Goal: Task Accomplishment & Management: Manage account settings

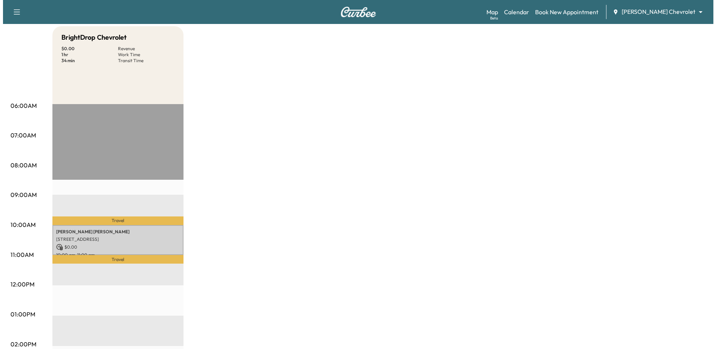
scroll to position [75, 0]
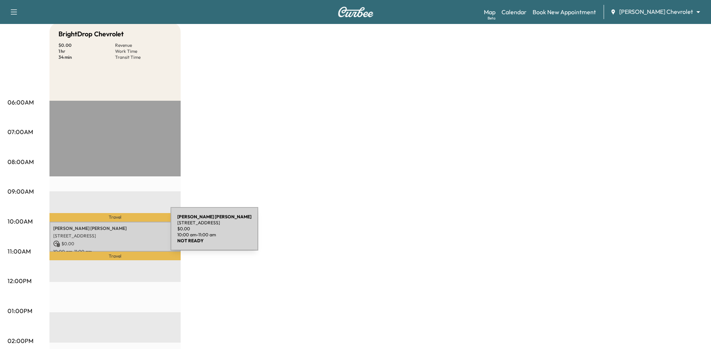
click at [114, 233] on p "[STREET_ADDRESS]" at bounding box center [115, 236] width 124 height 6
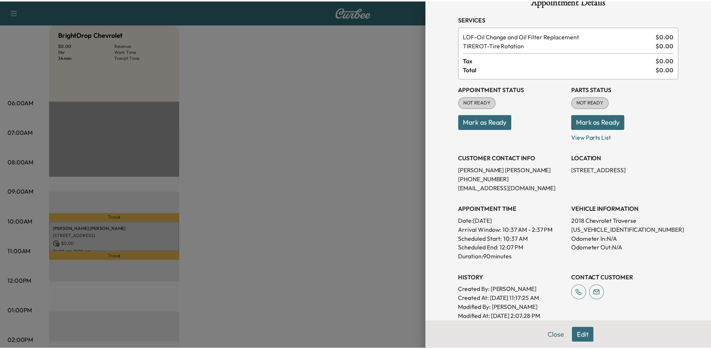
scroll to position [0, 0]
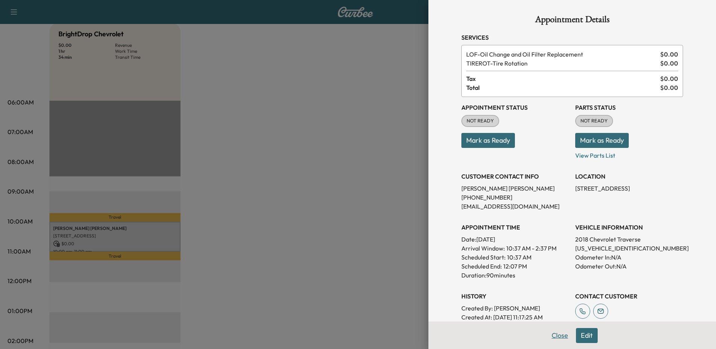
click at [555, 340] on button "Close" at bounding box center [560, 335] width 26 height 15
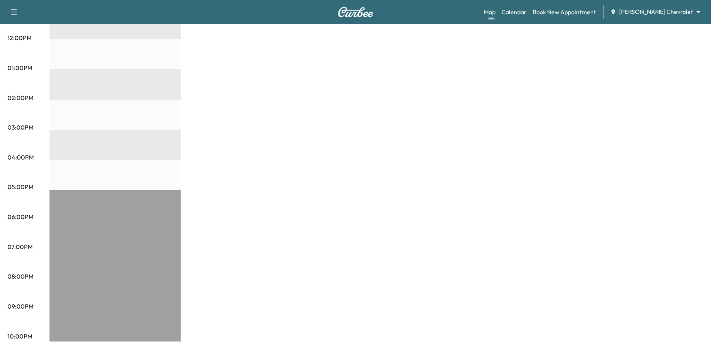
scroll to position [131, 0]
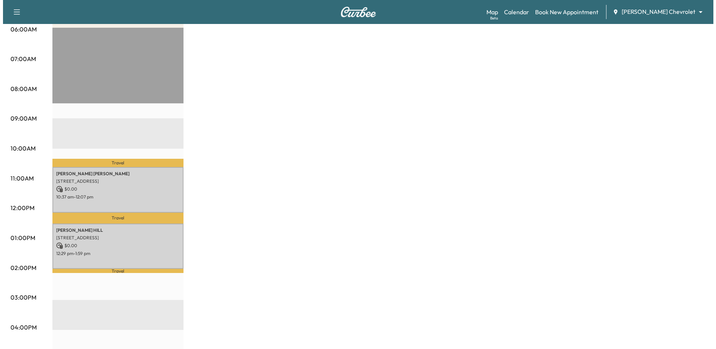
scroll to position [150, 0]
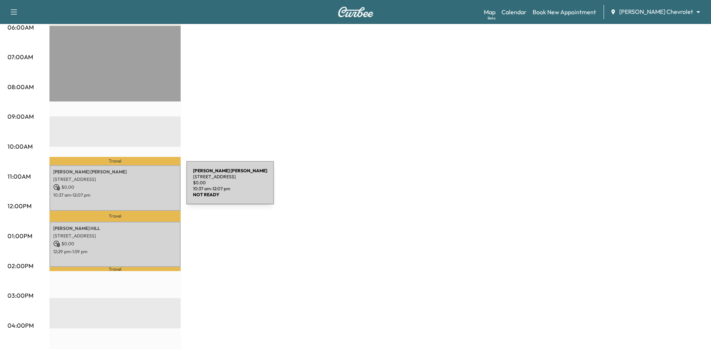
click at [130, 187] on p "$ 0.00" at bounding box center [115, 187] width 124 height 7
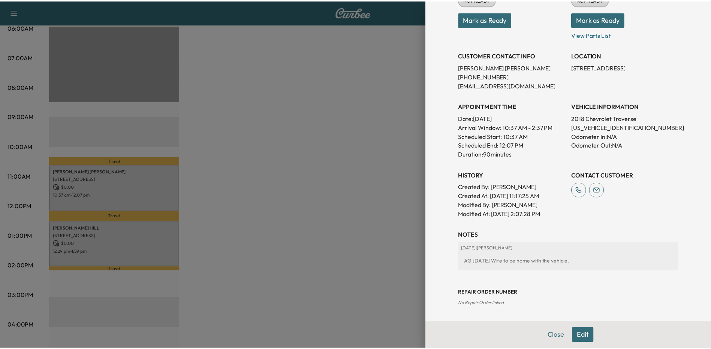
scroll to position [0, 0]
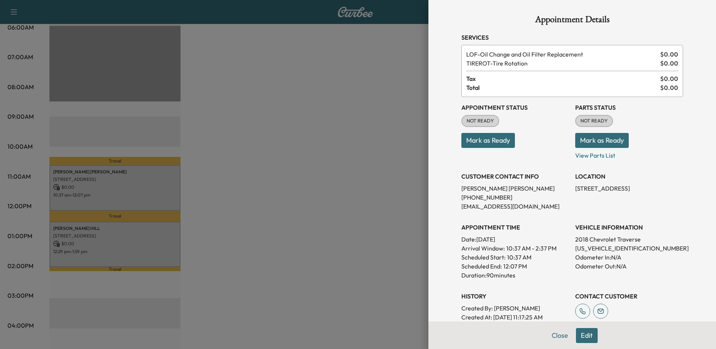
click at [342, 148] on div at bounding box center [358, 174] width 716 height 349
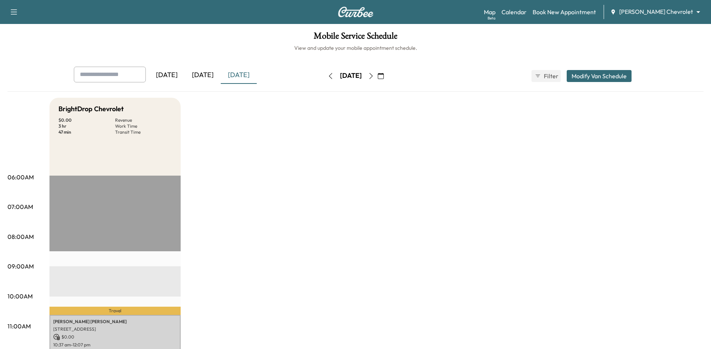
click at [603, 76] on button "Modify Van Schedule" at bounding box center [598, 76] width 65 height 12
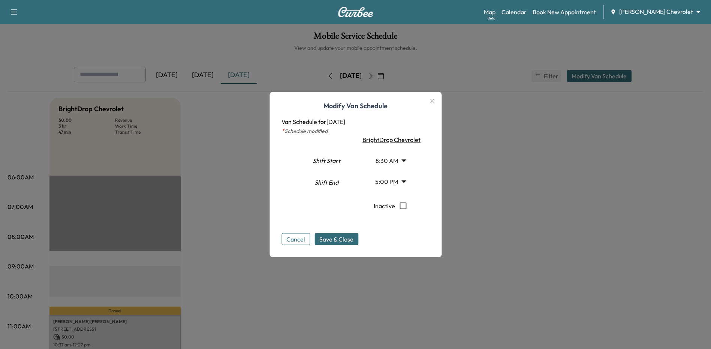
click at [432, 99] on icon "button" at bounding box center [431, 101] width 9 height 9
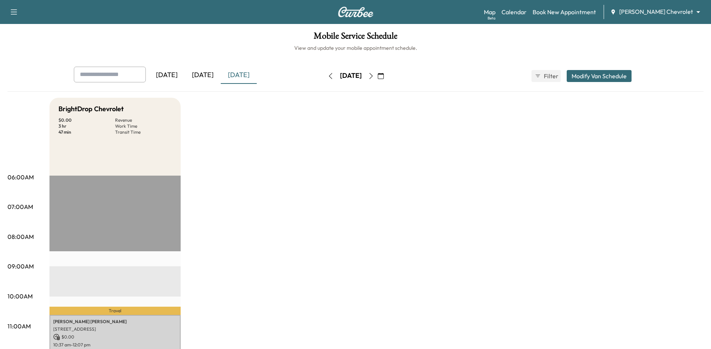
click at [379, 49] on h6 "View and update your mobile appointment schedule." at bounding box center [355, 47] width 696 height 7
click at [337, 48] on h6 "View and update your mobile appointment schedule." at bounding box center [355, 47] width 696 height 7
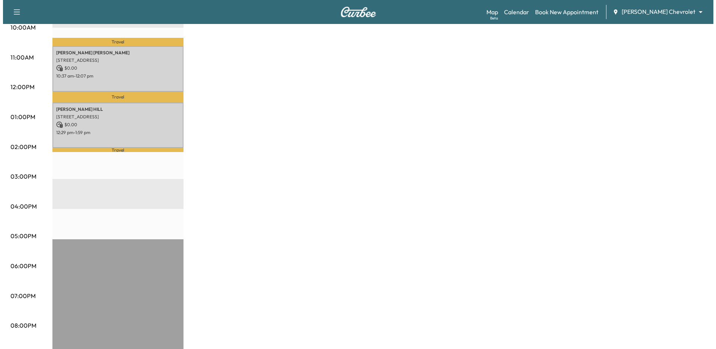
scroll to position [225, 0]
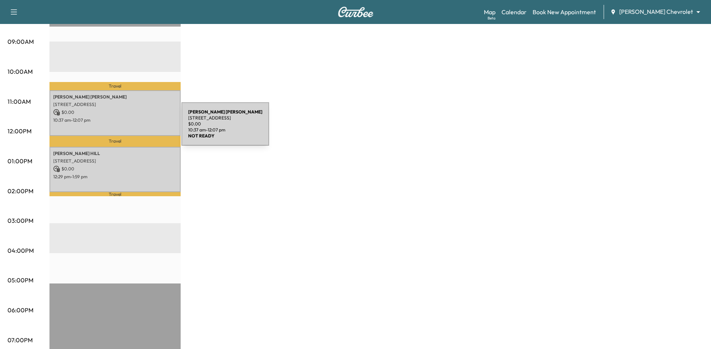
click at [125, 128] on div "[PERSON_NAME] [PERSON_NAME] [STREET_ADDRESS] $ 0.00 10:37 am - 12:07 pm" at bounding box center [114, 112] width 131 height 45
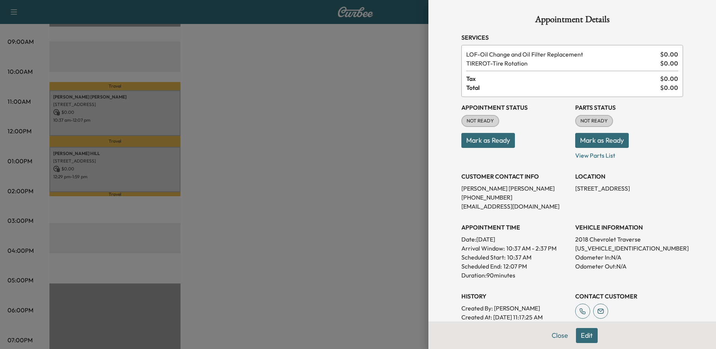
click at [538, 76] on span "Tax" at bounding box center [563, 78] width 194 height 9
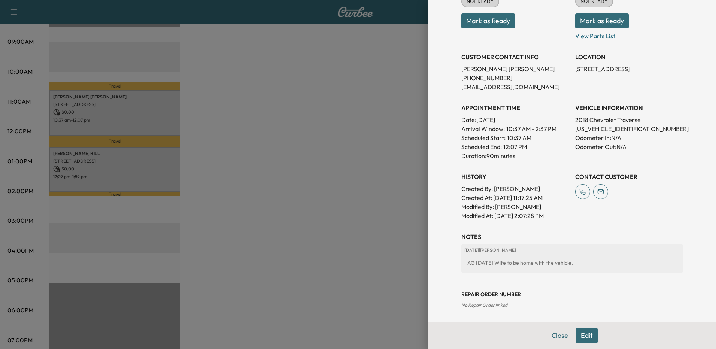
scroll to position [121, 0]
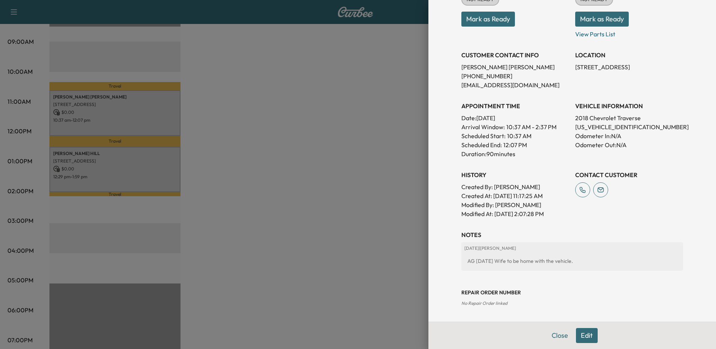
click at [581, 334] on button "Edit" at bounding box center [587, 335] width 22 height 15
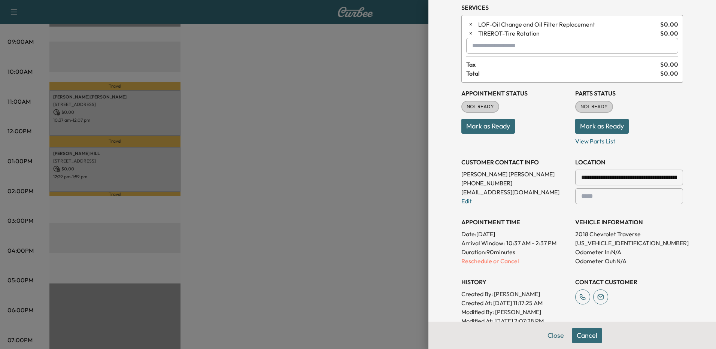
scroll to position [25, 0]
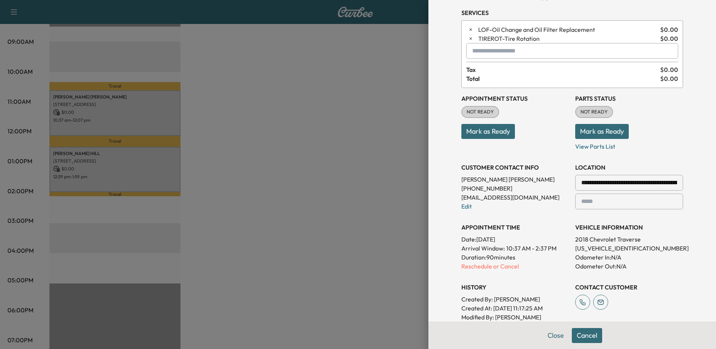
click at [631, 182] on input "**********" at bounding box center [629, 183] width 108 height 16
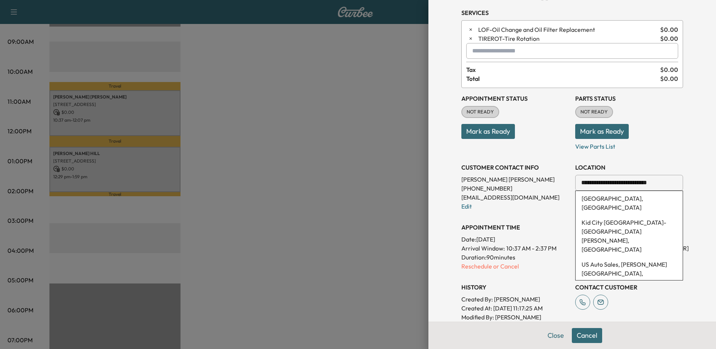
type input "**********"
click at [578, 181] on div at bounding box center [582, 182] width 9 height 9
click at [578, 182] on div at bounding box center [582, 182] width 9 height 9
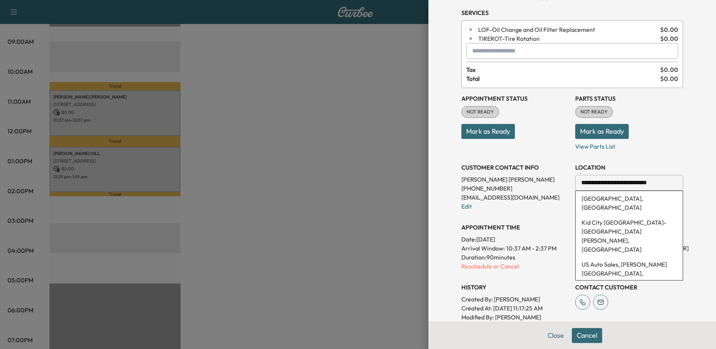
drag, startPoint x: 658, startPoint y: 182, endPoint x: 566, endPoint y: 184, distance: 92.5
click at [566, 184] on div "**********" at bounding box center [572, 209] width 222 height 243
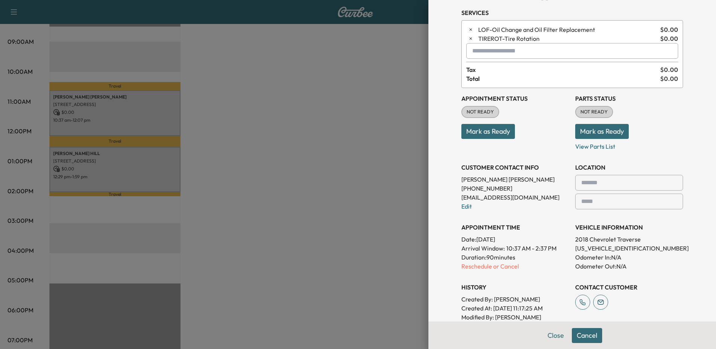
click at [580, 182] on div at bounding box center [582, 182] width 9 height 9
drag, startPoint x: 580, startPoint y: 182, endPoint x: 589, endPoint y: 184, distance: 9.1
click at [589, 184] on input "text" at bounding box center [629, 183] width 108 height 16
click at [576, 187] on input "text" at bounding box center [629, 183] width 108 height 16
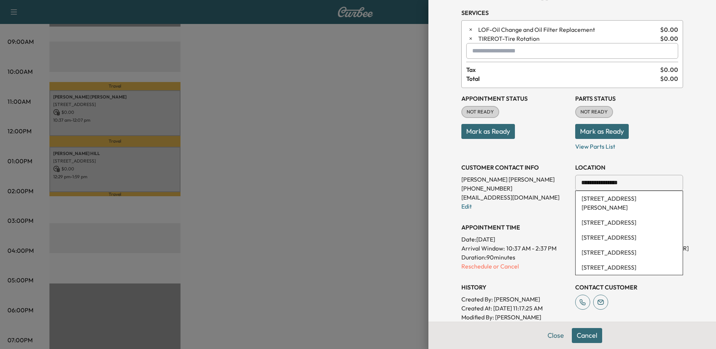
click at [624, 181] on input "**********" at bounding box center [629, 183] width 108 height 16
click at [599, 202] on li "[STREET_ADDRESS]" at bounding box center [629, 198] width 107 height 15
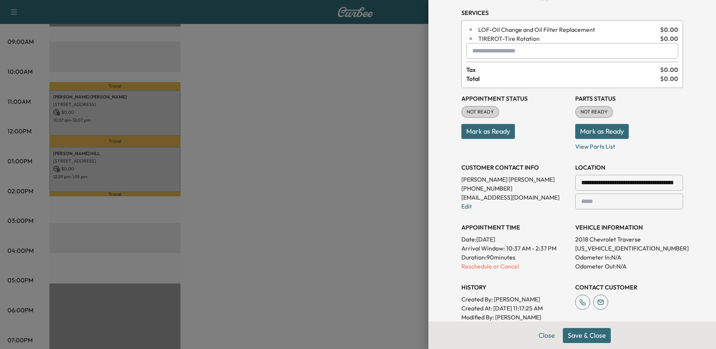
click at [575, 334] on button "Save & Close" at bounding box center [587, 335] width 48 height 15
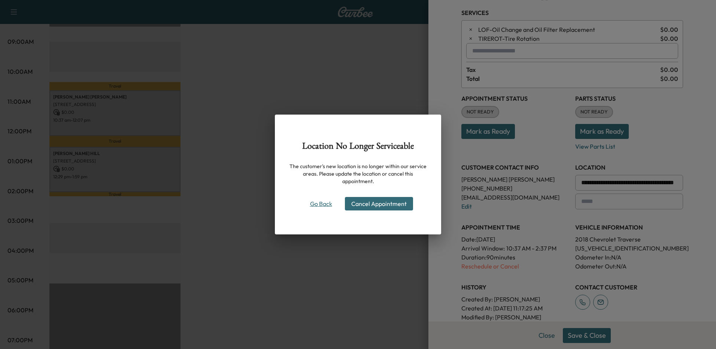
click at [329, 201] on button "Go Back" at bounding box center [321, 204] width 36 height 12
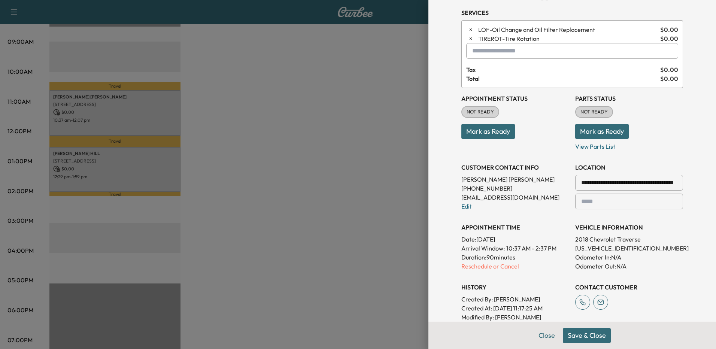
click at [702, 245] on div "**********" at bounding box center [572, 174] width 288 height 349
click at [591, 340] on button "Save & Close" at bounding box center [587, 335] width 48 height 15
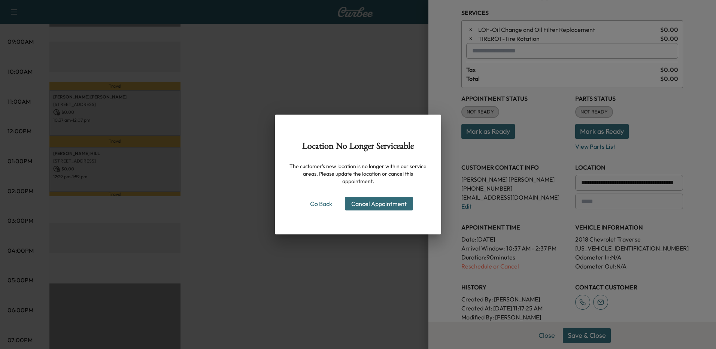
click at [667, 307] on div "Location No Longer Serviceable The customer's new location is no longer within …" at bounding box center [358, 174] width 716 height 349
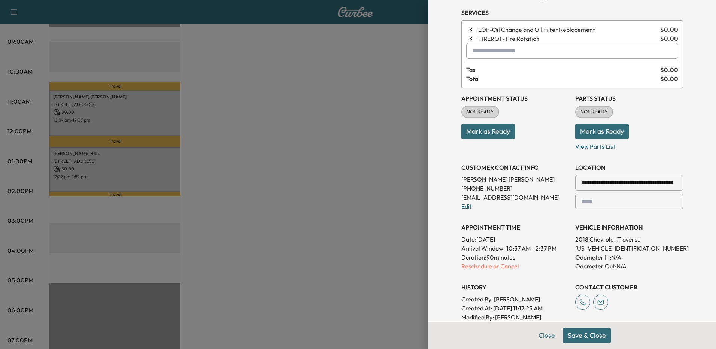
click at [664, 183] on input "**********" at bounding box center [629, 183] width 108 height 16
click at [580, 187] on div at bounding box center [582, 182] width 9 height 9
click at [658, 291] on h3 "CONTACT CUSTOMER" at bounding box center [629, 287] width 108 height 9
click at [628, 181] on input "**********" at bounding box center [629, 183] width 108 height 16
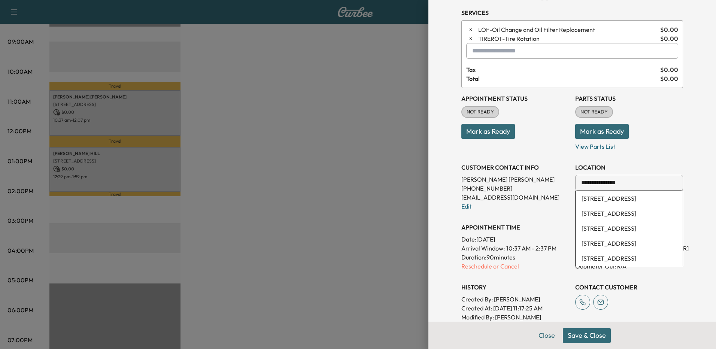
click at [625, 179] on input "**********" at bounding box center [629, 183] width 108 height 16
type input "*"
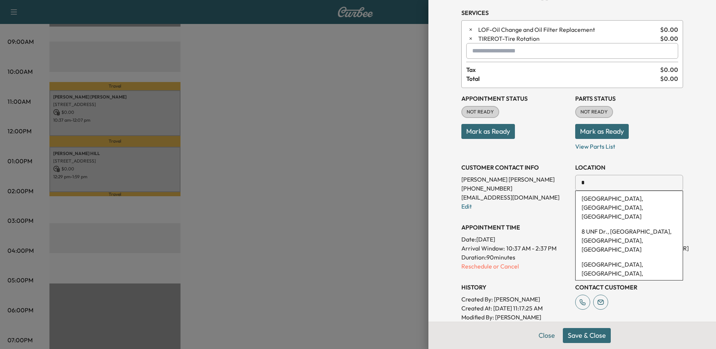
click at [663, 186] on input "text" at bounding box center [629, 183] width 108 height 16
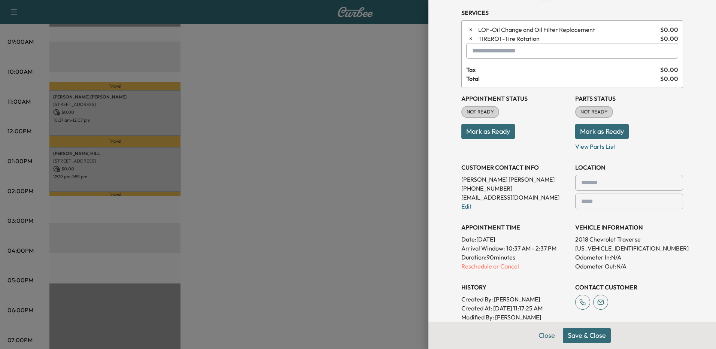
click at [664, 186] on input "text" at bounding box center [629, 183] width 108 height 16
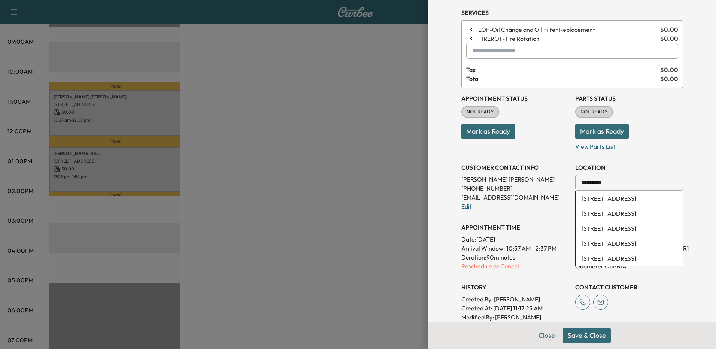
click at [612, 203] on li "[STREET_ADDRESS]" at bounding box center [629, 198] width 107 height 15
type input "**********"
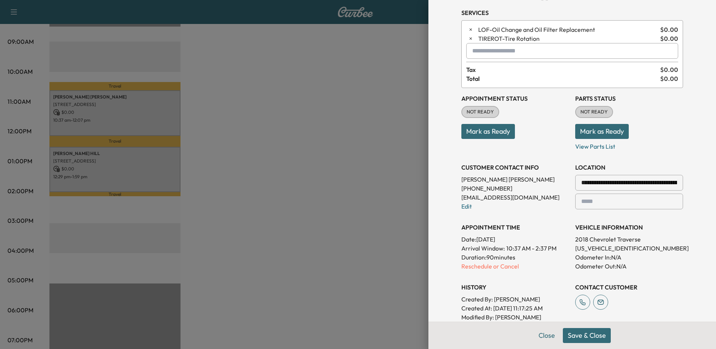
click at [591, 336] on button "Save & Close" at bounding box center [587, 335] width 48 height 15
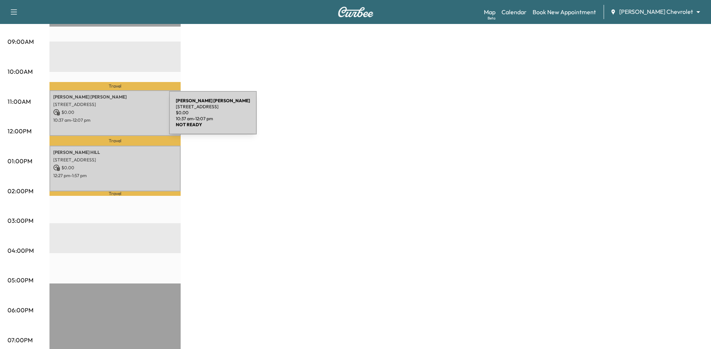
click at [113, 117] on p "10:37 am - 12:07 pm" at bounding box center [115, 120] width 124 height 6
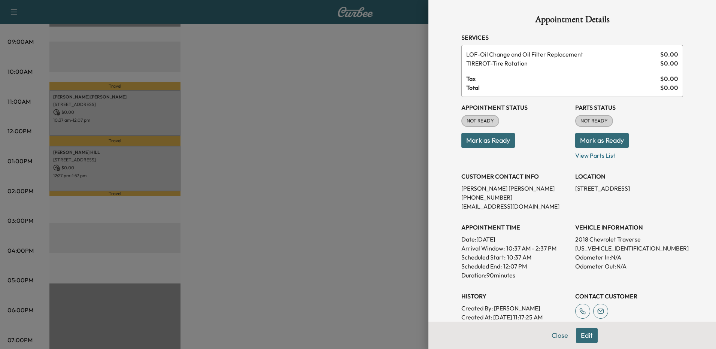
click at [582, 336] on button "Edit" at bounding box center [587, 335] width 22 height 15
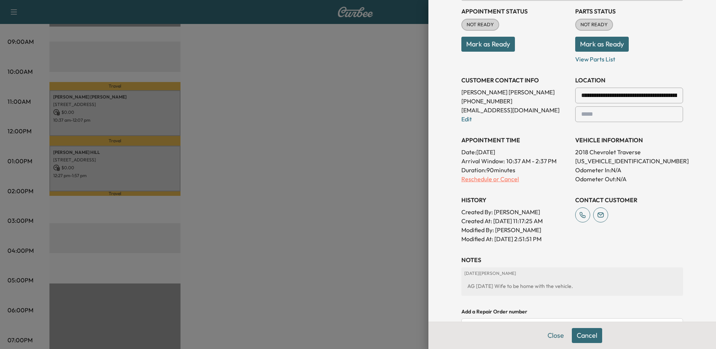
scroll to position [112, 0]
click at [476, 182] on p "Reschedule or Cancel" at bounding box center [515, 178] width 108 height 9
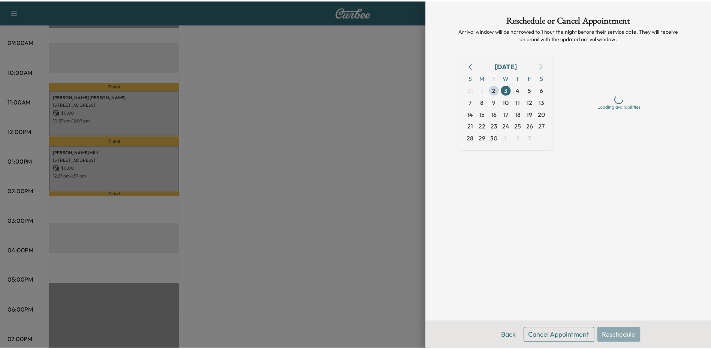
scroll to position [0, 0]
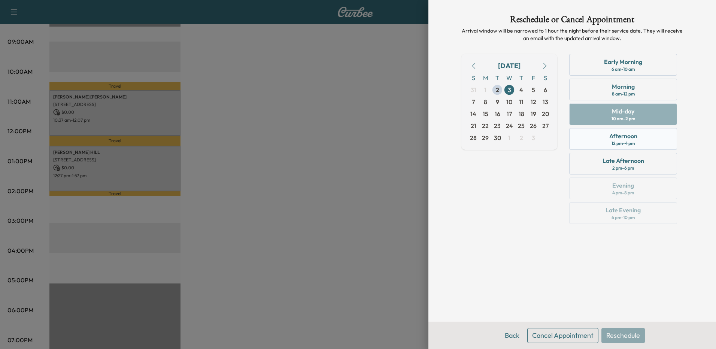
click at [603, 141] on div "Afternoon 12 pm - 4 pm" at bounding box center [623, 139] width 108 height 22
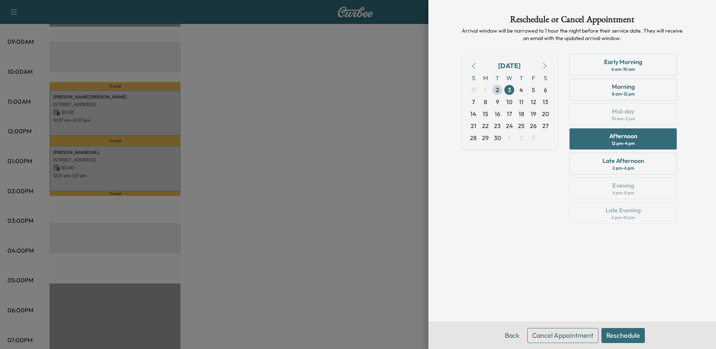
click at [627, 334] on button "Reschedule" at bounding box center [623, 335] width 43 height 15
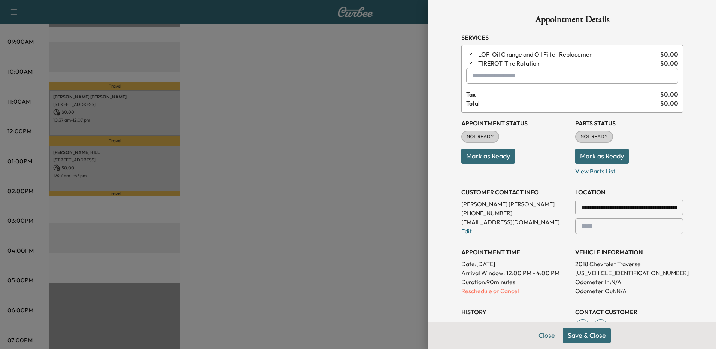
click at [578, 338] on button "Save & Close" at bounding box center [587, 335] width 48 height 15
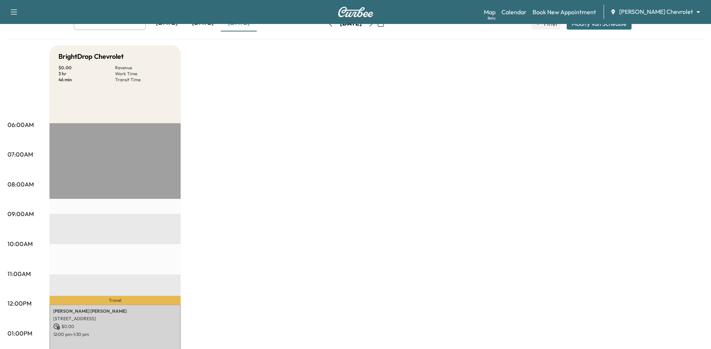
scroll to position [150, 0]
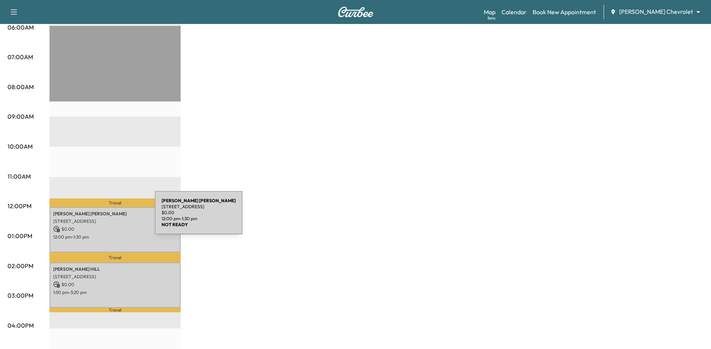
click at [99, 218] on p "[STREET_ADDRESS]" at bounding box center [115, 221] width 124 height 6
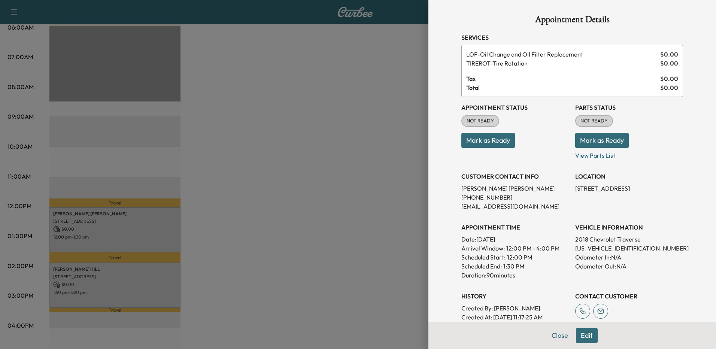
click at [582, 333] on button "Edit" at bounding box center [587, 335] width 22 height 15
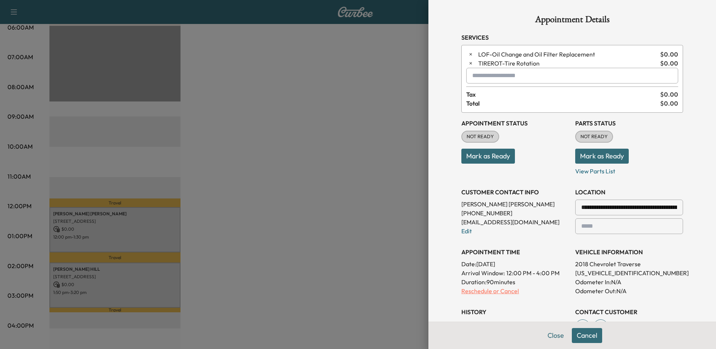
click at [476, 294] on p "Reschedule or Cancel" at bounding box center [515, 291] width 108 height 9
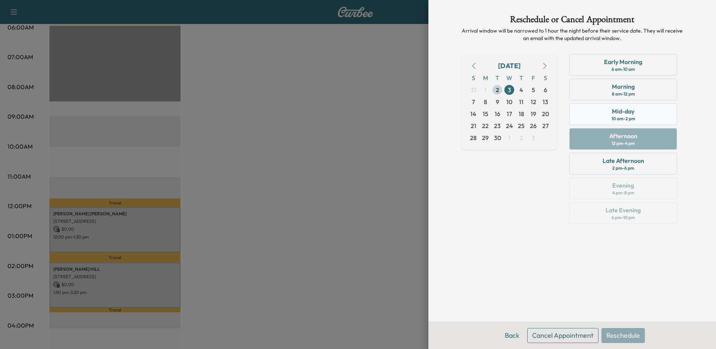
click at [634, 110] on div "Mid-day" at bounding box center [623, 111] width 22 height 9
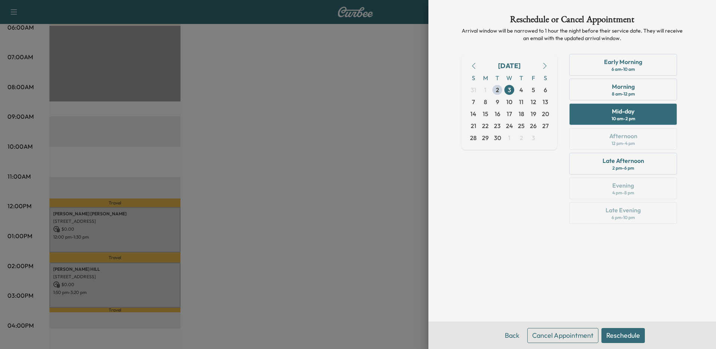
click at [618, 330] on button "Reschedule" at bounding box center [623, 335] width 43 height 15
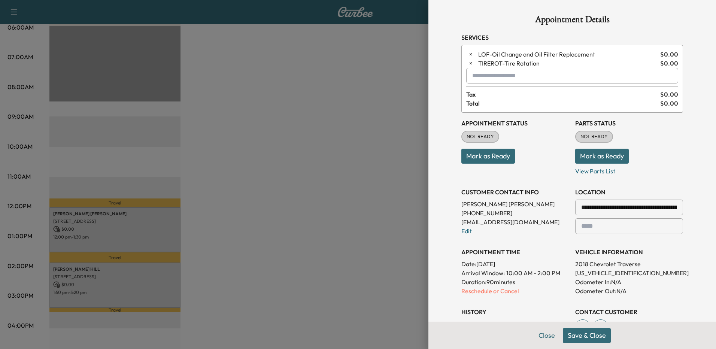
click at [576, 335] on button "Save & Close" at bounding box center [587, 335] width 48 height 15
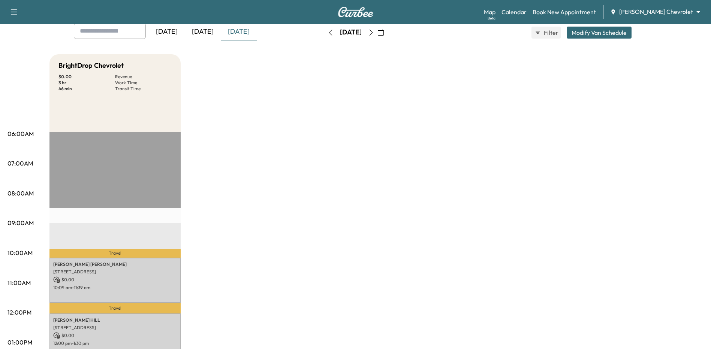
scroll to position [112, 0]
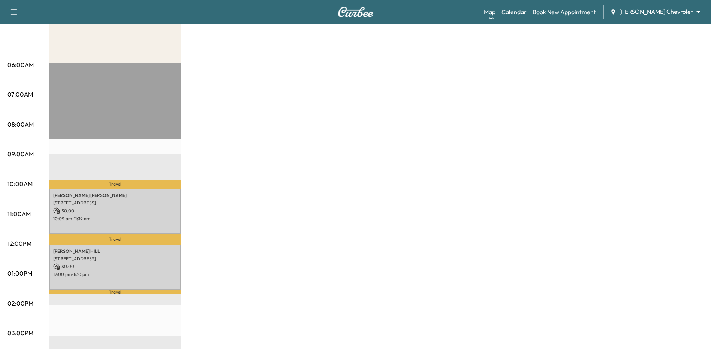
click at [333, 156] on div "BrightDrop Chevrolet $ 0.00 Revenue 3 hr Work Time 46 min Transit Time Travel […" at bounding box center [376, 266] width 654 height 562
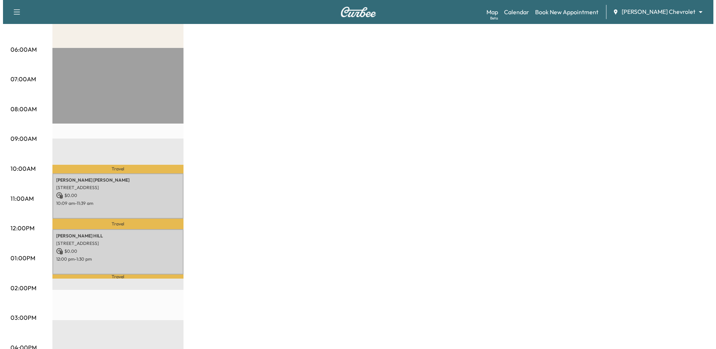
scroll to position [187, 0]
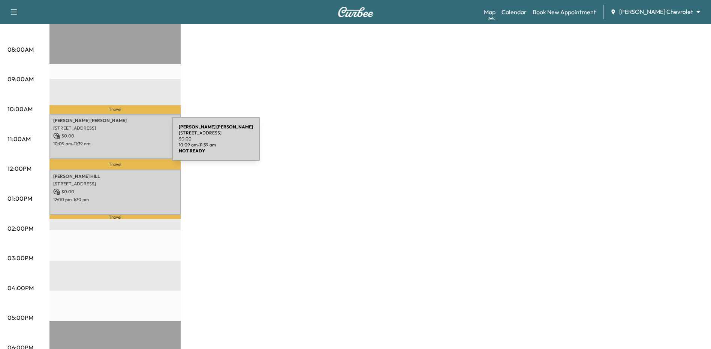
click at [116, 143] on p "10:09 am - 11:39 am" at bounding box center [115, 144] width 124 height 6
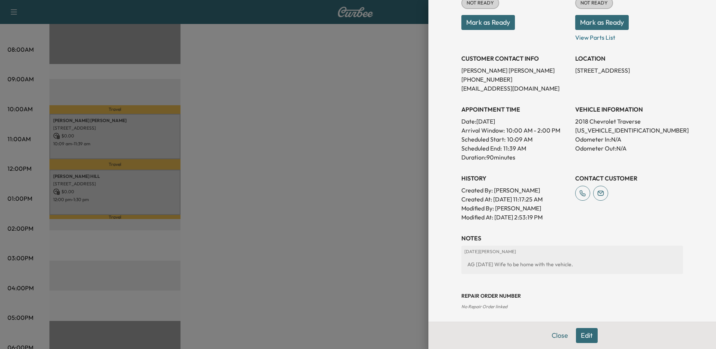
scroll to position [121, 0]
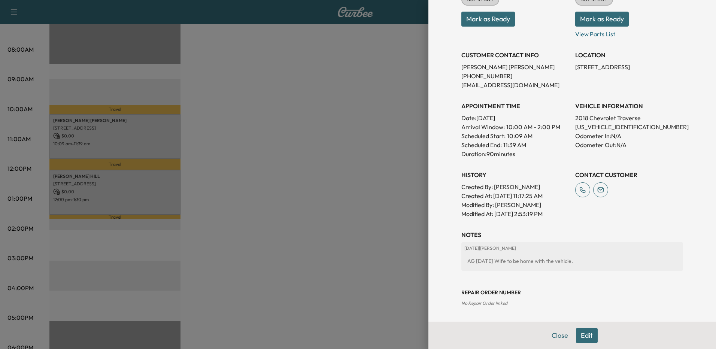
click at [595, 248] on p "[DATE] | [PERSON_NAME]" at bounding box center [572, 248] width 216 height 6
click at [584, 335] on button "Edit" at bounding box center [587, 335] width 22 height 15
